Goal: Information Seeking & Learning: Learn about a topic

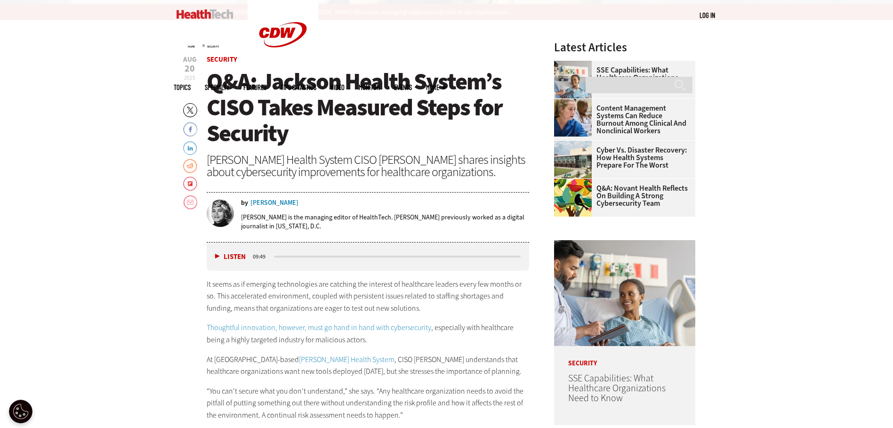
scroll to position [424, 0]
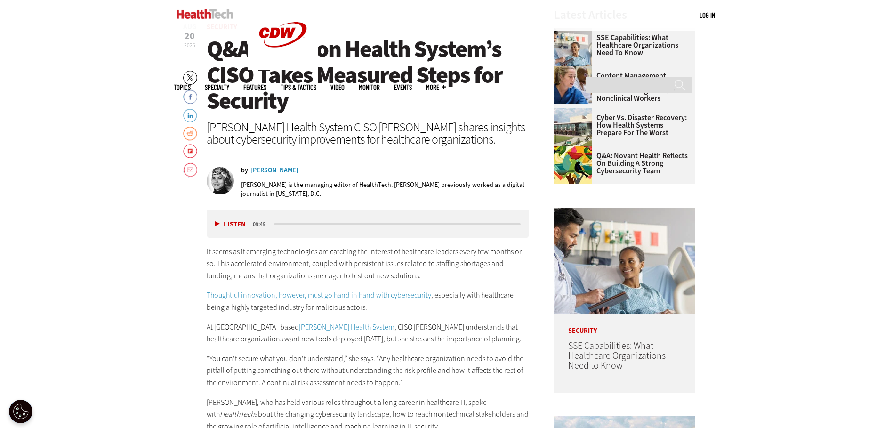
click at [299, 327] on link "[PERSON_NAME] Health System" at bounding box center [347, 327] width 96 height 10
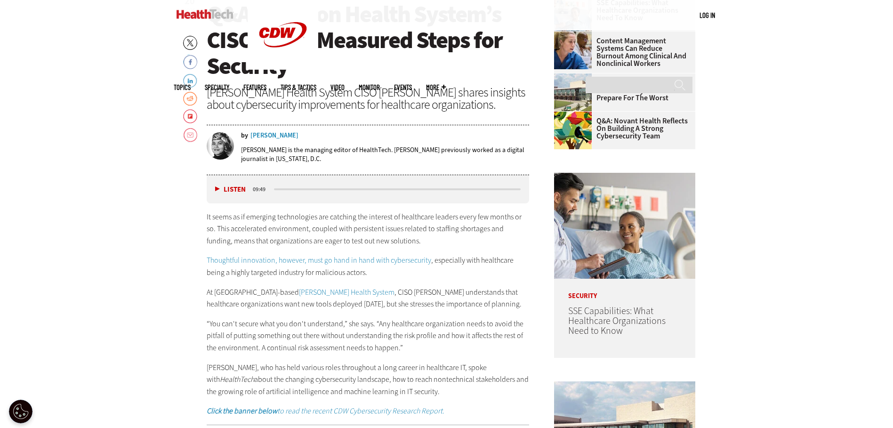
scroll to position [518, 0]
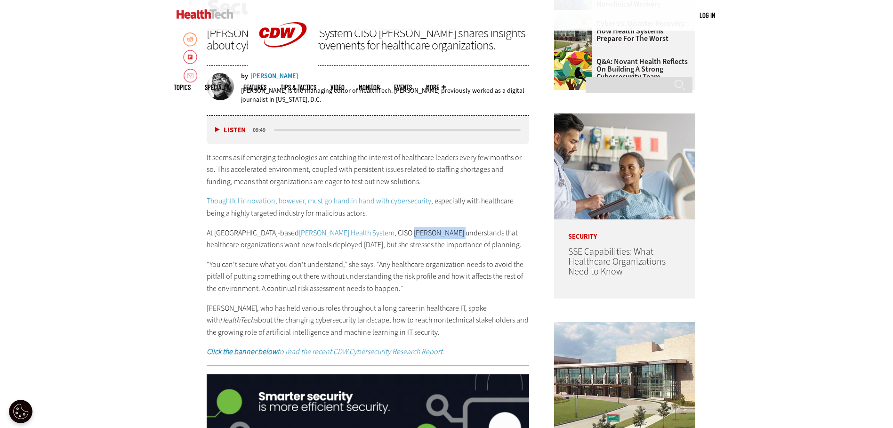
drag, startPoint x: 346, startPoint y: 234, endPoint x: 390, endPoint y: 236, distance: 44.4
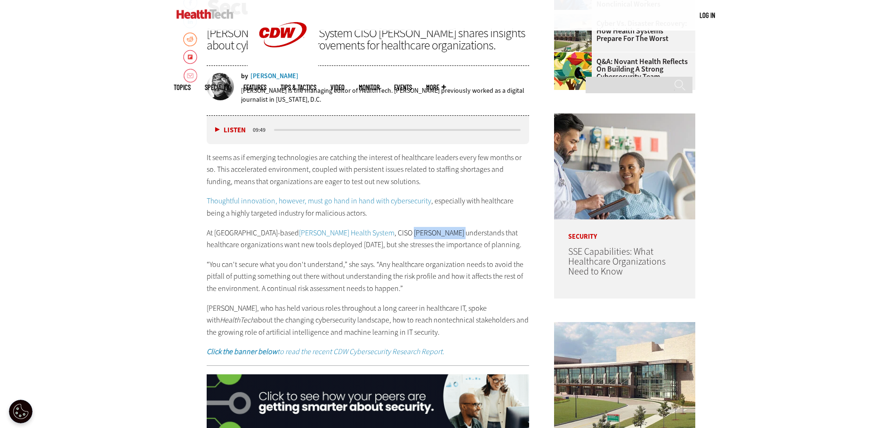
click at [390, 236] on p "At [GEOGRAPHIC_DATA]-based [PERSON_NAME] Health System , CISO [PERSON_NAME] und…" at bounding box center [368, 239] width 323 height 24
click at [357, 233] on p "At [GEOGRAPHIC_DATA]-based [PERSON_NAME] Health System , CISO [PERSON_NAME] und…" at bounding box center [368, 239] width 323 height 24
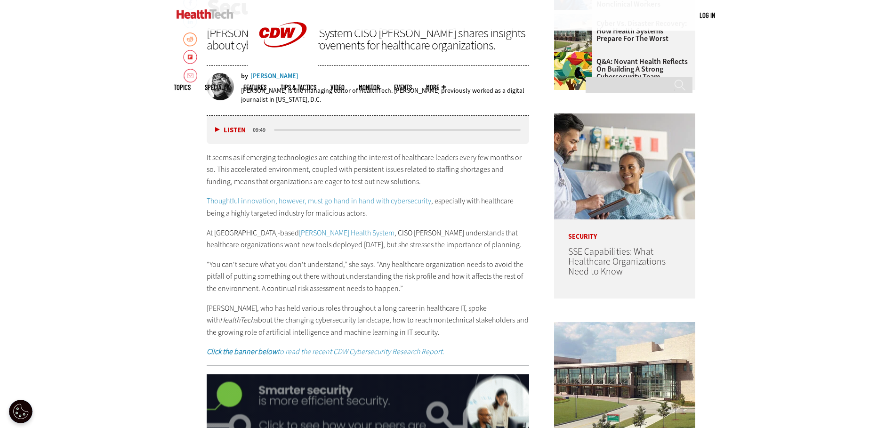
drag, startPoint x: 330, startPoint y: 233, endPoint x: 476, endPoint y: 244, distance: 146.9
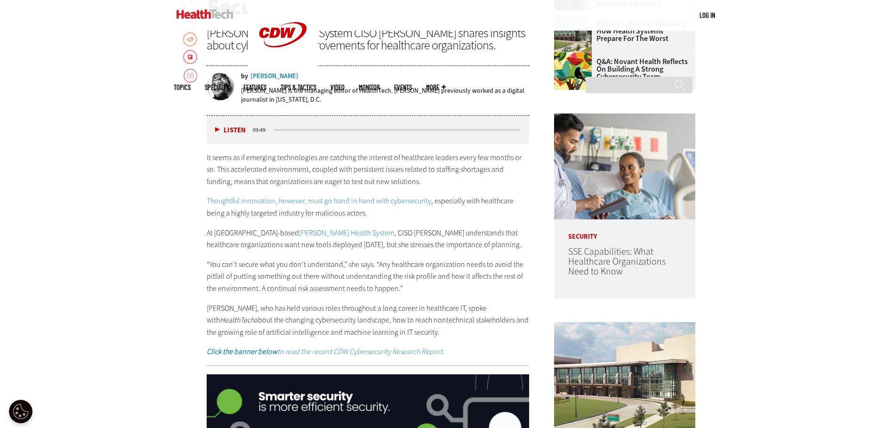
click at [478, 244] on p "At [GEOGRAPHIC_DATA]-based [PERSON_NAME] Health System , CISO [PERSON_NAME] und…" at bounding box center [368, 239] width 323 height 24
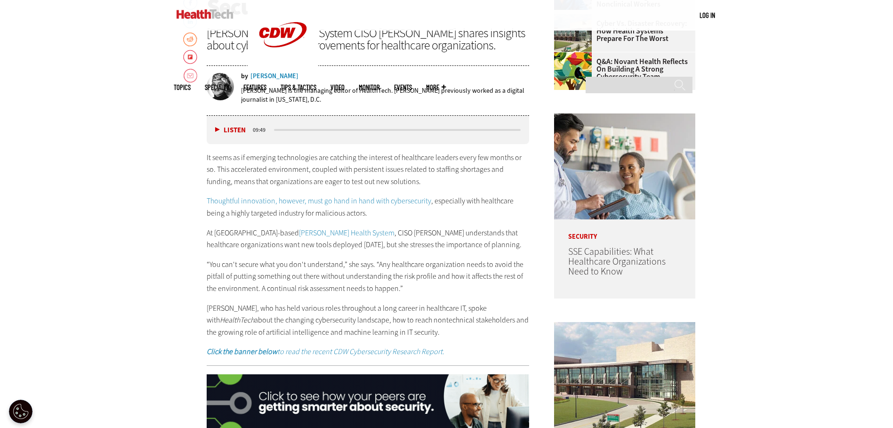
drag, startPoint x: 476, startPoint y: 244, endPoint x: 457, endPoint y: 247, distance: 19.5
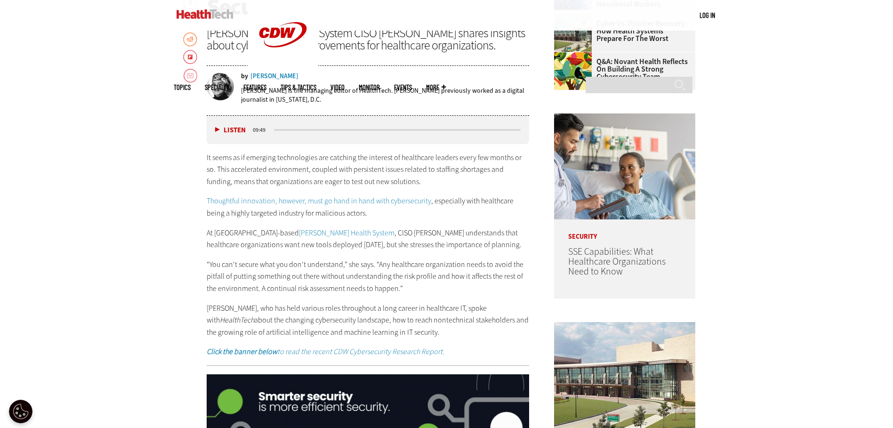
click at [457, 247] on p "At [GEOGRAPHIC_DATA]-based [PERSON_NAME] Health System , CISO [PERSON_NAME] und…" at bounding box center [368, 239] width 323 height 24
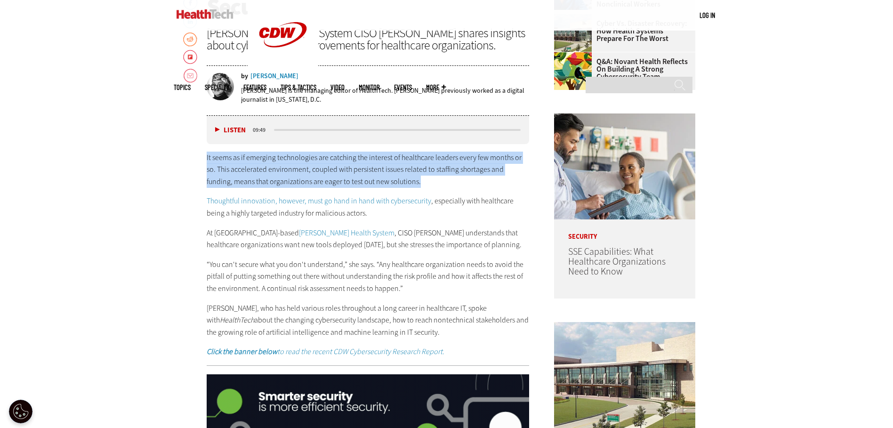
drag, startPoint x: 219, startPoint y: 155, endPoint x: 520, endPoint y: 180, distance: 302.9
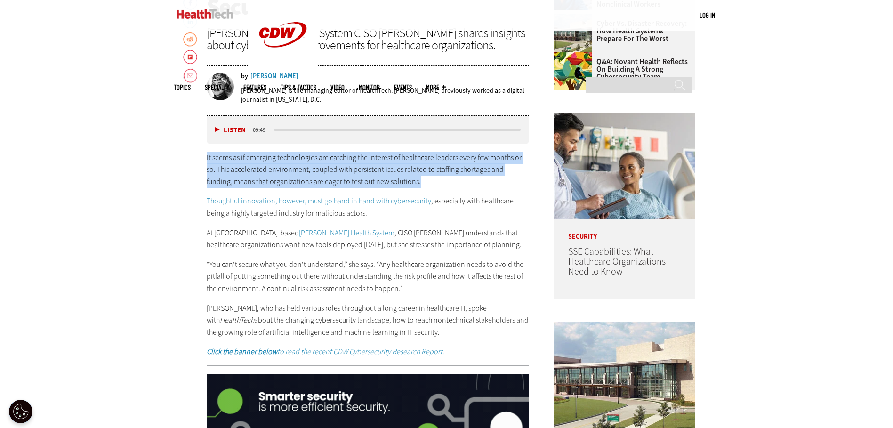
drag, startPoint x: 520, startPoint y: 180, endPoint x: 484, endPoint y: 180, distance: 36.3
click at [485, 180] on p "It seems as if emerging technologies are catching the interest of healthcare le…" at bounding box center [368, 170] width 323 height 36
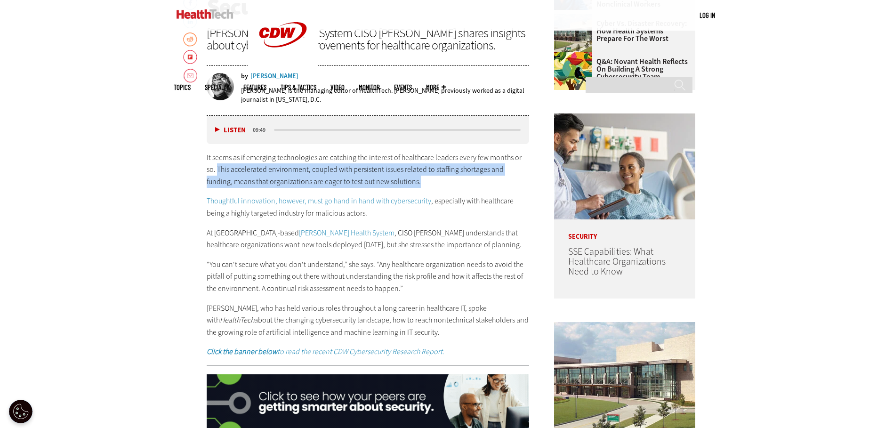
drag, startPoint x: 203, startPoint y: 172, endPoint x: 503, endPoint y: 181, distance: 299.7
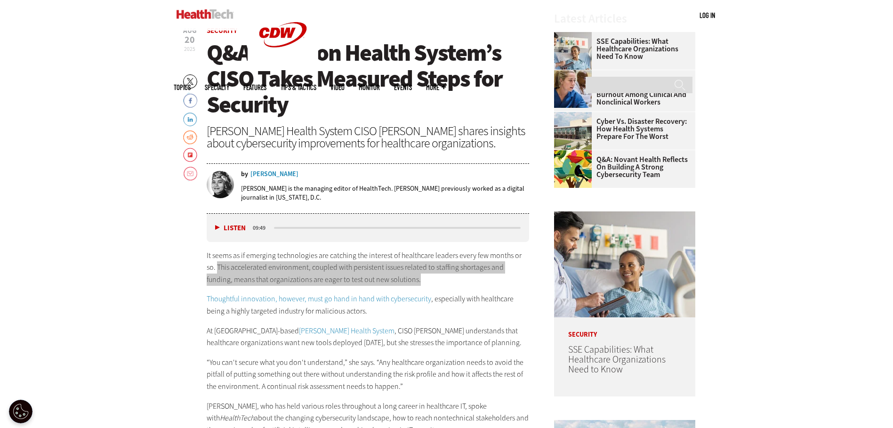
scroll to position [424, 0]
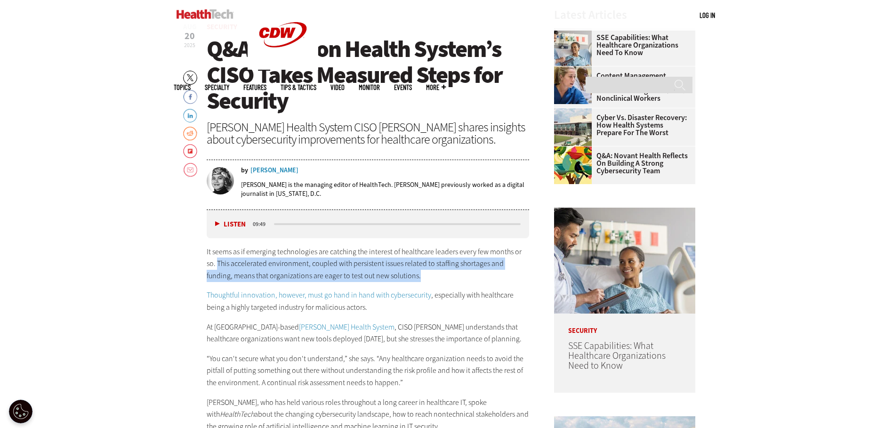
click at [218, 221] on button "Listen" at bounding box center [230, 224] width 31 height 7
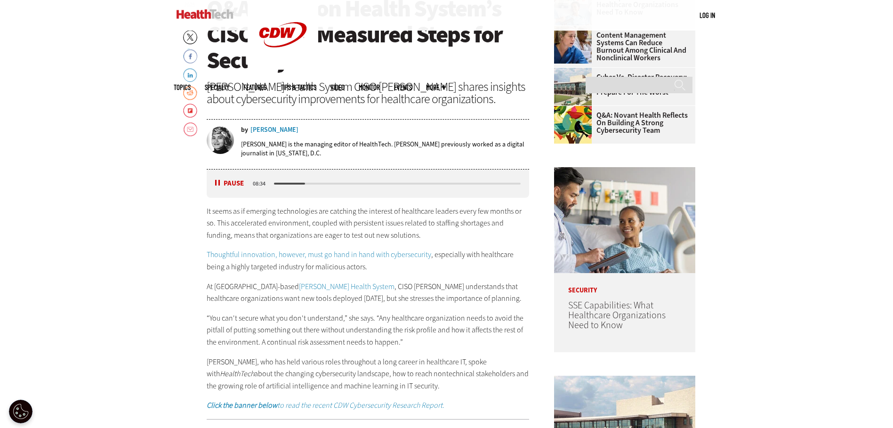
scroll to position [471, 0]
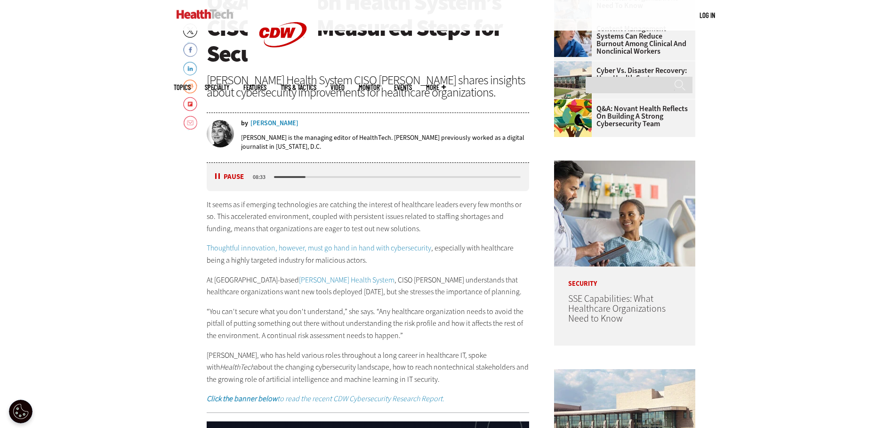
click at [219, 182] on div "Listen Pause 08:33" at bounding box center [368, 177] width 323 height 28
click at [218, 177] on button "Pause" at bounding box center [229, 176] width 29 height 7
click at [216, 177] on button "Listen" at bounding box center [230, 177] width 31 height 7
click at [216, 179] on button "Pause" at bounding box center [229, 176] width 29 height 7
click at [220, 178] on button "Listen" at bounding box center [230, 177] width 31 height 7
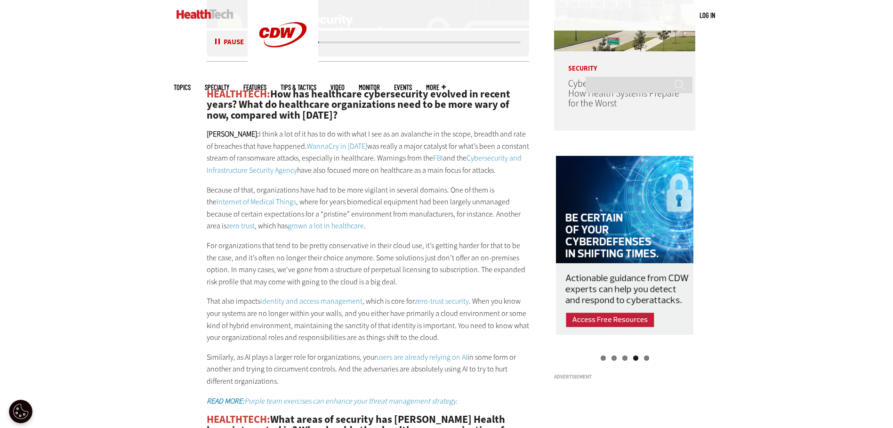
scroll to position [942, 0]
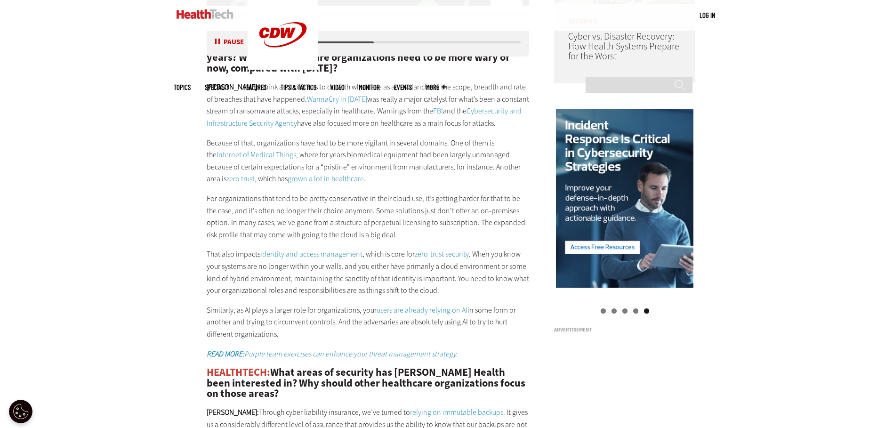
click at [218, 42] on button "Pause" at bounding box center [229, 42] width 29 height 7
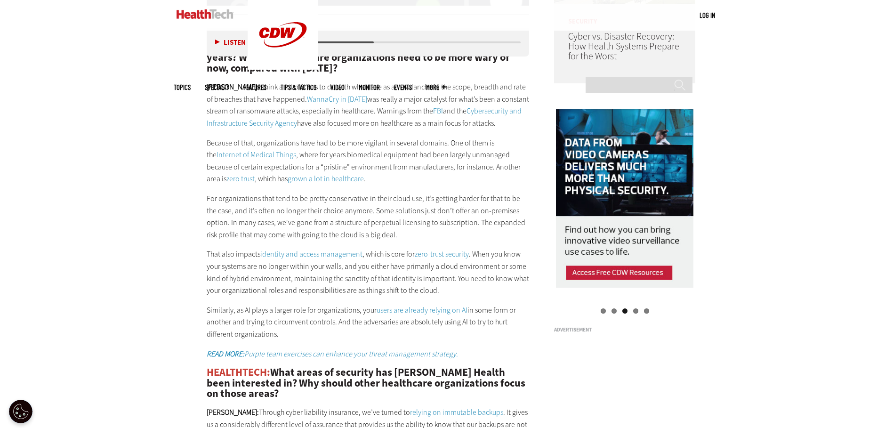
click at [217, 43] on button "Listen" at bounding box center [230, 42] width 31 height 7
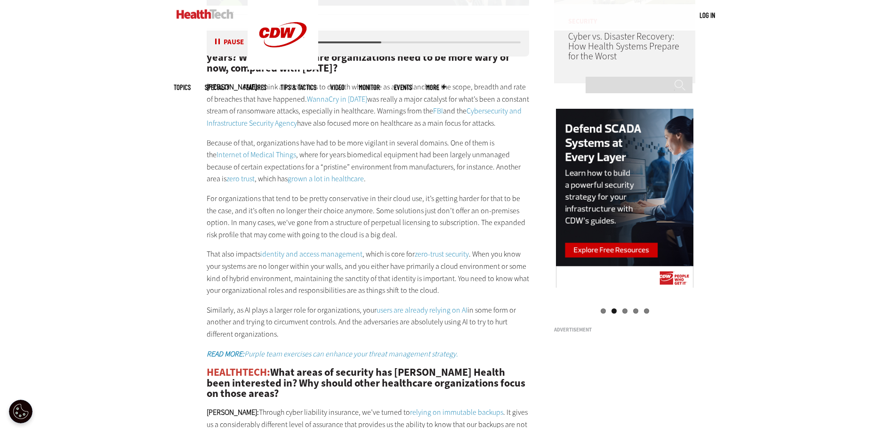
click at [216, 45] on button "Pause" at bounding box center [229, 42] width 29 height 7
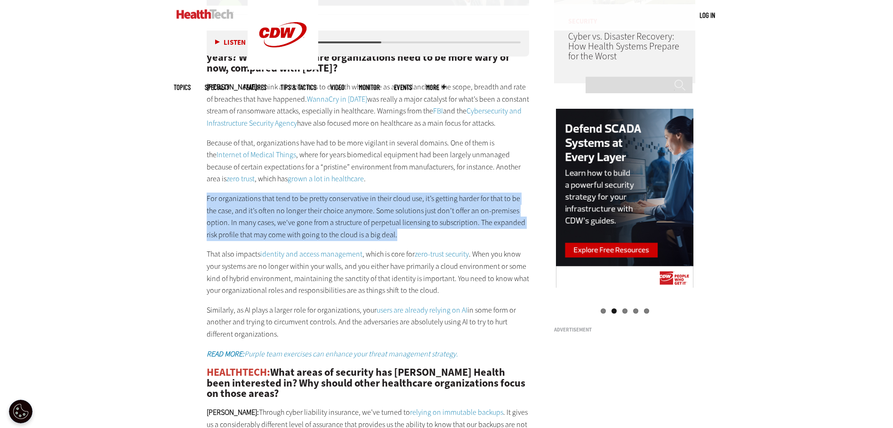
drag, startPoint x: 378, startPoint y: 237, endPoint x: 193, endPoint y: 200, distance: 188.4
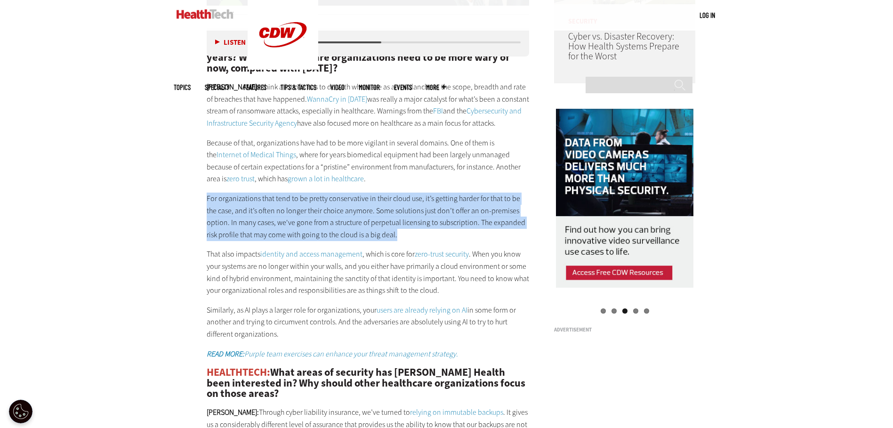
click at [442, 240] on p "For organizations that tend to be pretty conservative in their cloud use, it’s …" at bounding box center [368, 217] width 323 height 48
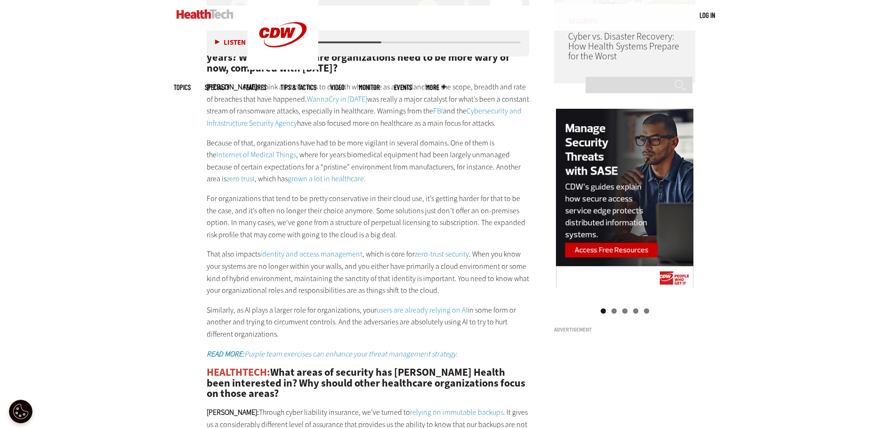
click at [212, 40] on div "Listen Pause 05:32" at bounding box center [368, 42] width 323 height 28
click at [213, 39] on div "Listen Pause 05:32" at bounding box center [368, 42] width 323 height 28
click at [215, 42] on button "Listen" at bounding box center [230, 42] width 31 height 7
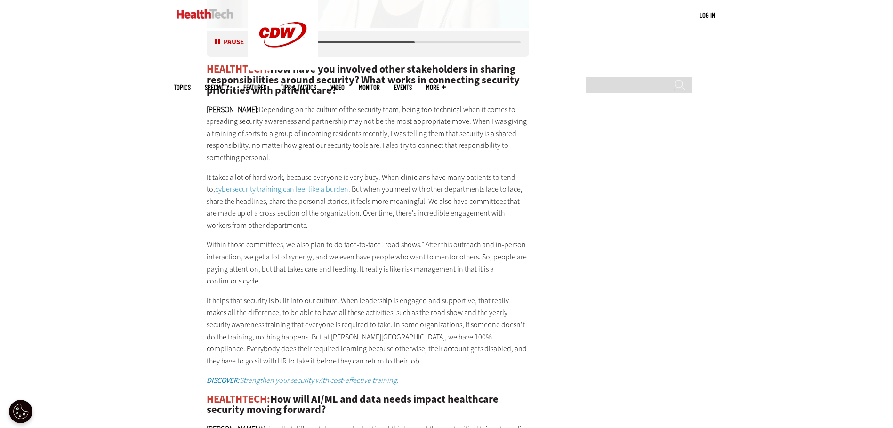
scroll to position [1743, 0]
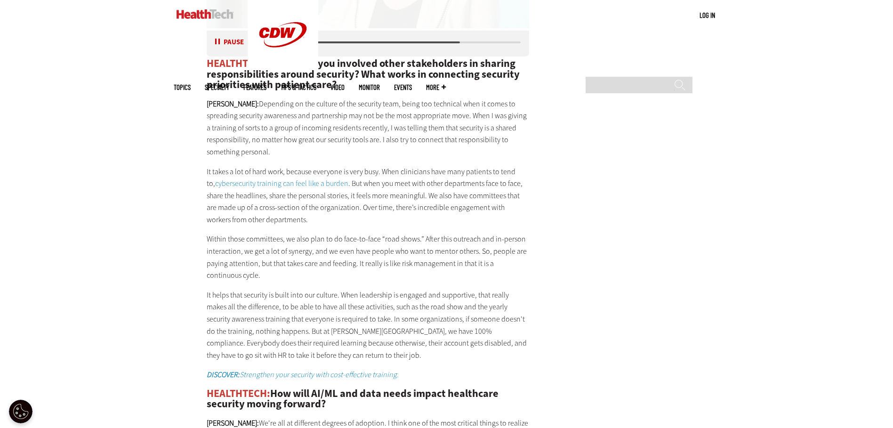
click at [220, 41] on button "Pause" at bounding box center [229, 42] width 29 height 7
click at [214, 46] on div "Listen Pause" at bounding box center [233, 42] width 38 height 10
click at [214, 41] on div "Listen Pause" at bounding box center [233, 42] width 38 height 10
click at [217, 41] on button "Listen" at bounding box center [230, 42] width 31 height 7
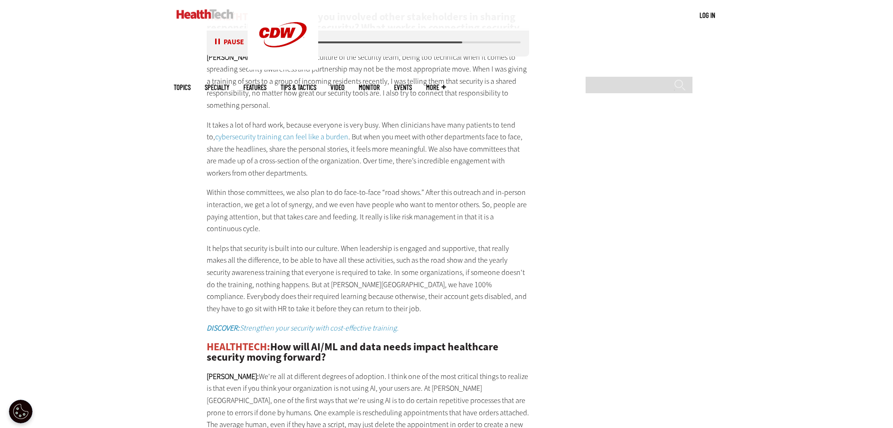
scroll to position [1790, 0]
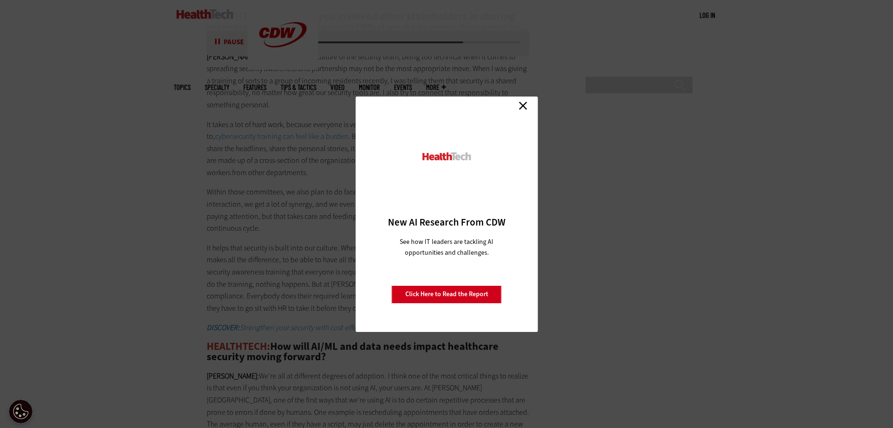
click at [522, 105] on link "Close" at bounding box center [523, 106] width 14 height 14
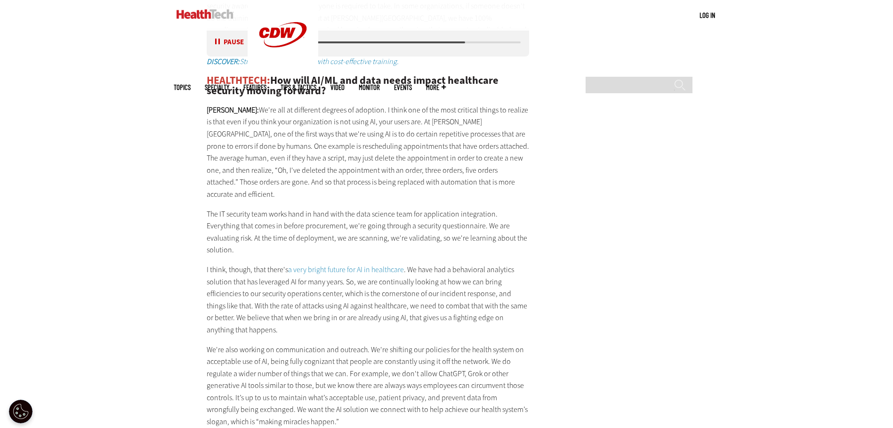
scroll to position [2072, 0]
